Goal: Information Seeking & Learning: Learn about a topic

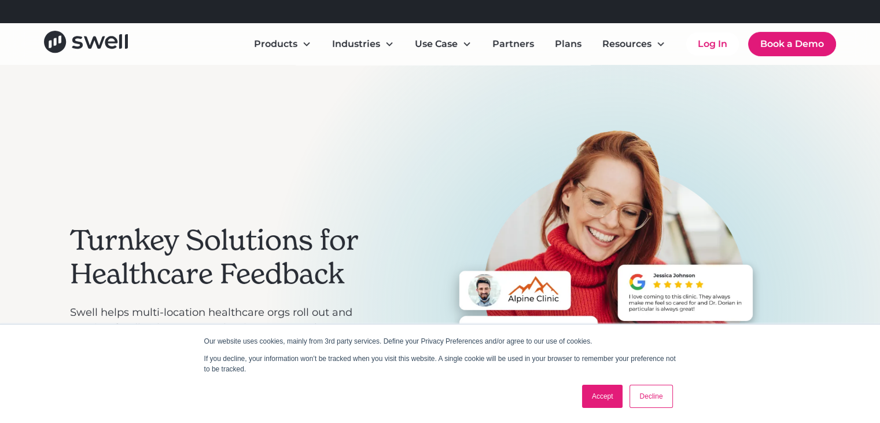
click at [655, 397] on link "Decline" at bounding box center [651, 395] width 43 height 23
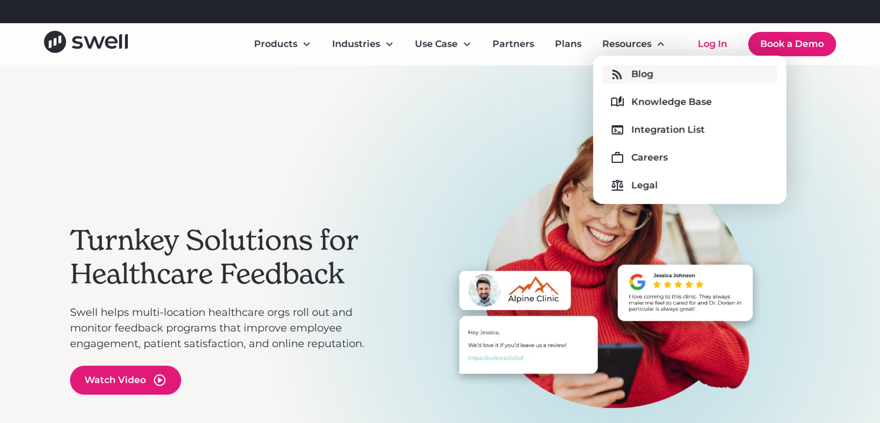
click at [637, 75] on div "Blog" at bounding box center [643, 74] width 22 height 14
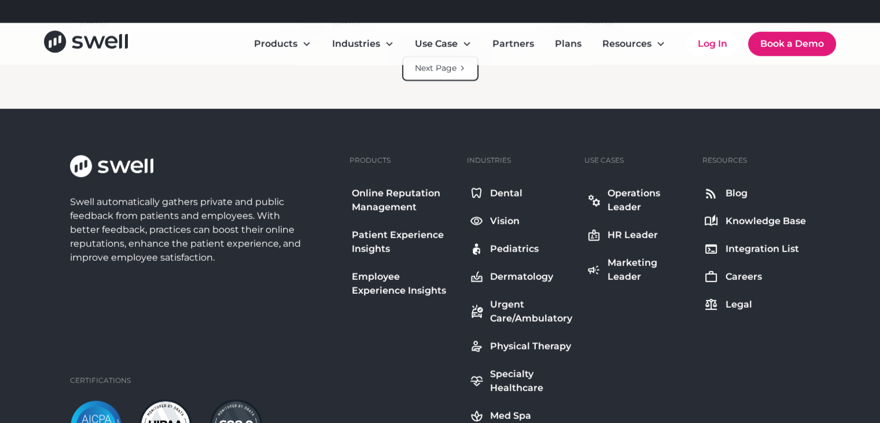
scroll to position [3030, 0]
